Goal: Task Accomplishment & Management: Complete application form

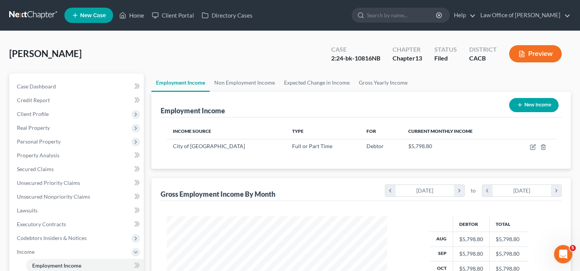
scroll to position [136, 236]
click at [135, 14] on link "Home" at bounding box center [131, 15] width 33 height 14
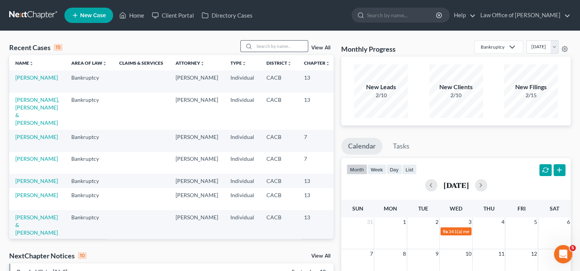
click at [282, 43] on input "search" at bounding box center [281, 46] width 54 height 11
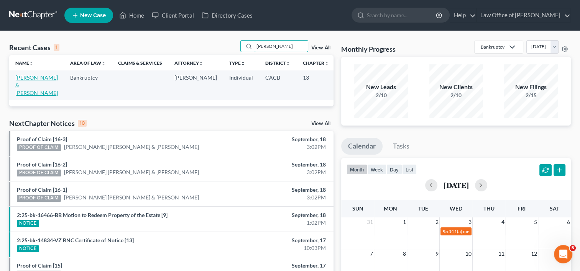
type input "[PERSON_NAME]"
click at [25, 91] on link "[PERSON_NAME] & [PERSON_NAME]" at bounding box center [36, 85] width 43 height 22
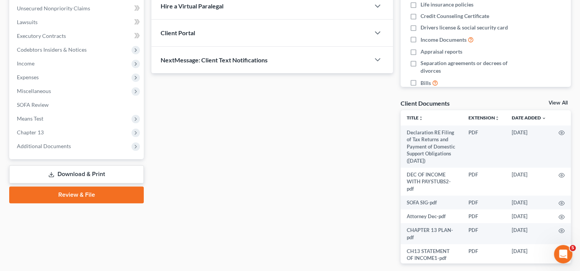
scroll to position [192, 0]
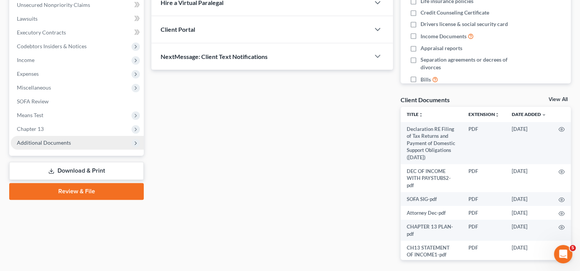
click at [25, 141] on span "Additional Documents" at bounding box center [44, 143] width 54 height 7
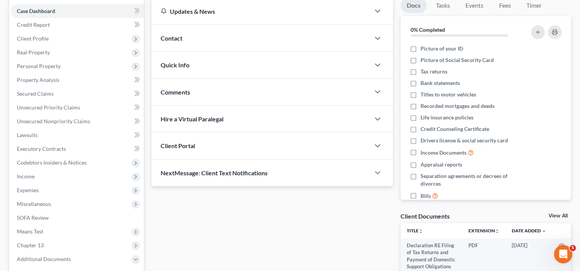
scroll to position [74, 0]
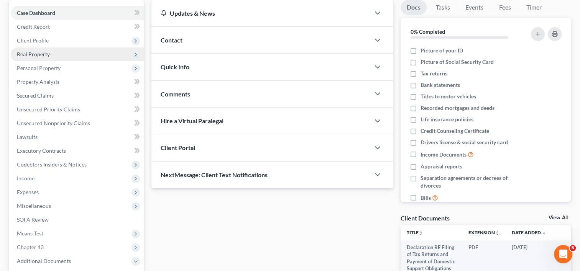
click at [51, 51] on span "Real Property" at bounding box center [77, 55] width 133 height 14
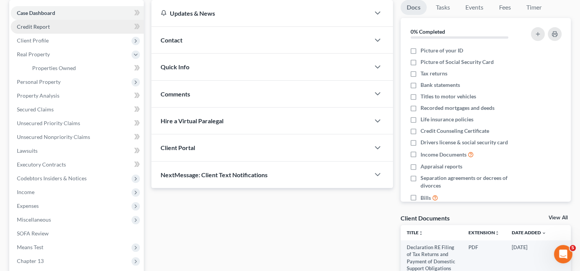
click at [43, 27] on span "Credit Report" at bounding box center [33, 26] width 33 height 7
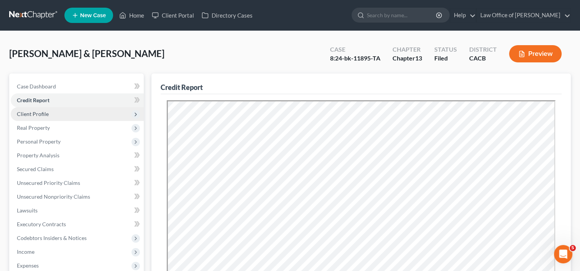
click at [38, 112] on span "Client Profile" at bounding box center [33, 114] width 32 height 7
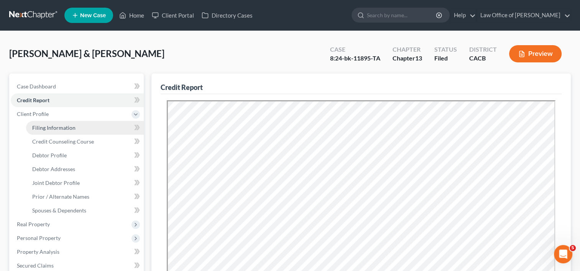
click at [58, 130] on span "Filing Information" at bounding box center [53, 128] width 43 height 7
select select "1"
select select "3"
select select "7"
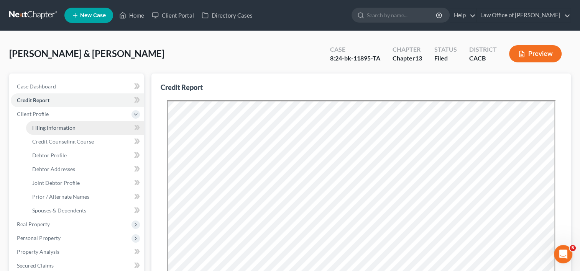
select select "0"
select select "4"
select select "0"
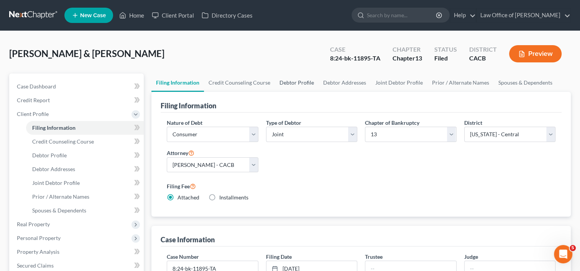
click at [299, 82] on link "Debtor Profile" at bounding box center [297, 83] width 44 height 18
select select "1"
select select "3"
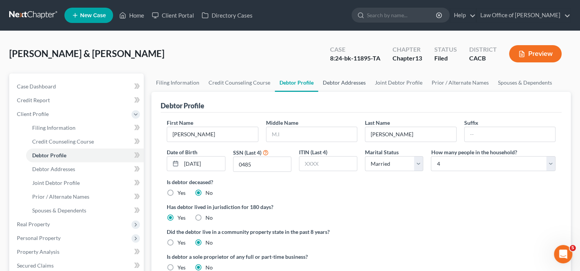
click at [350, 81] on link "Debtor Addresses" at bounding box center [344, 83] width 52 height 18
